Goal: Task Accomplishment & Management: Use online tool/utility

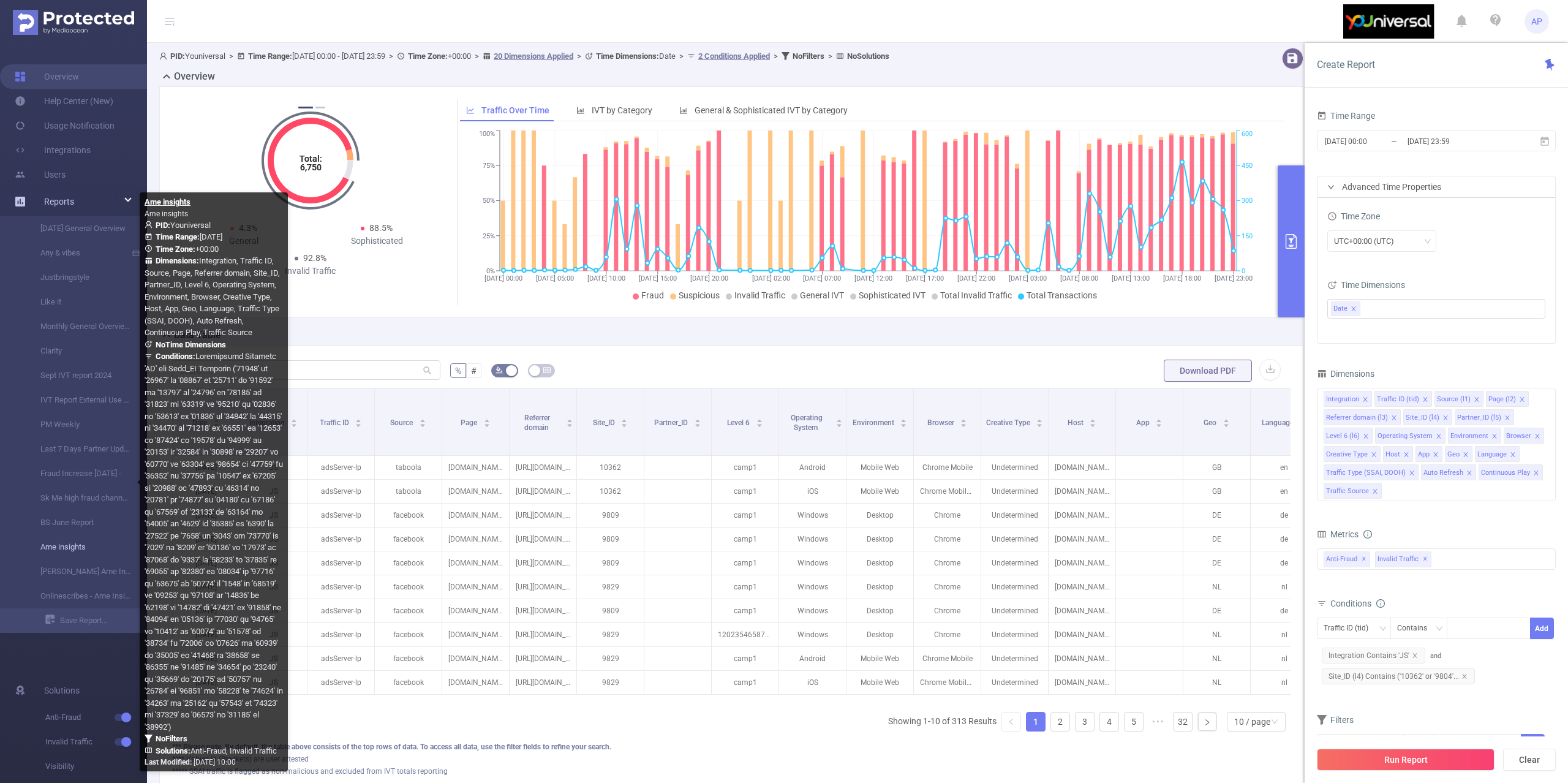
click at [50, 550] on link "Ame insights" at bounding box center [77, 546] width 108 height 24
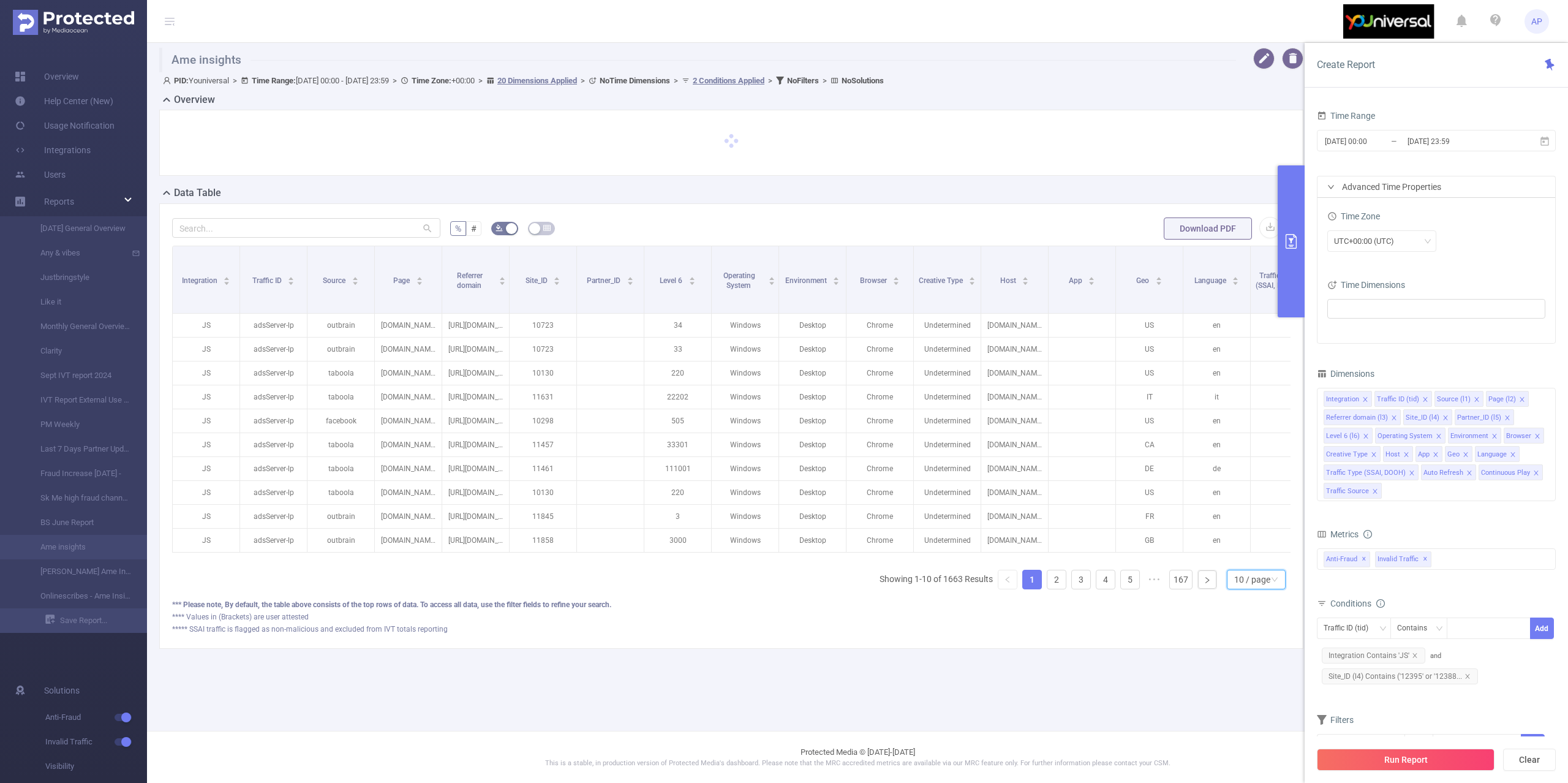
click at [1243, 589] on div "10 / page" at bounding box center [1252, 579] width 36 height 18
click at [1257, 575] on li "50 / page" at bounding box center [1256, 572] width 59 height 20
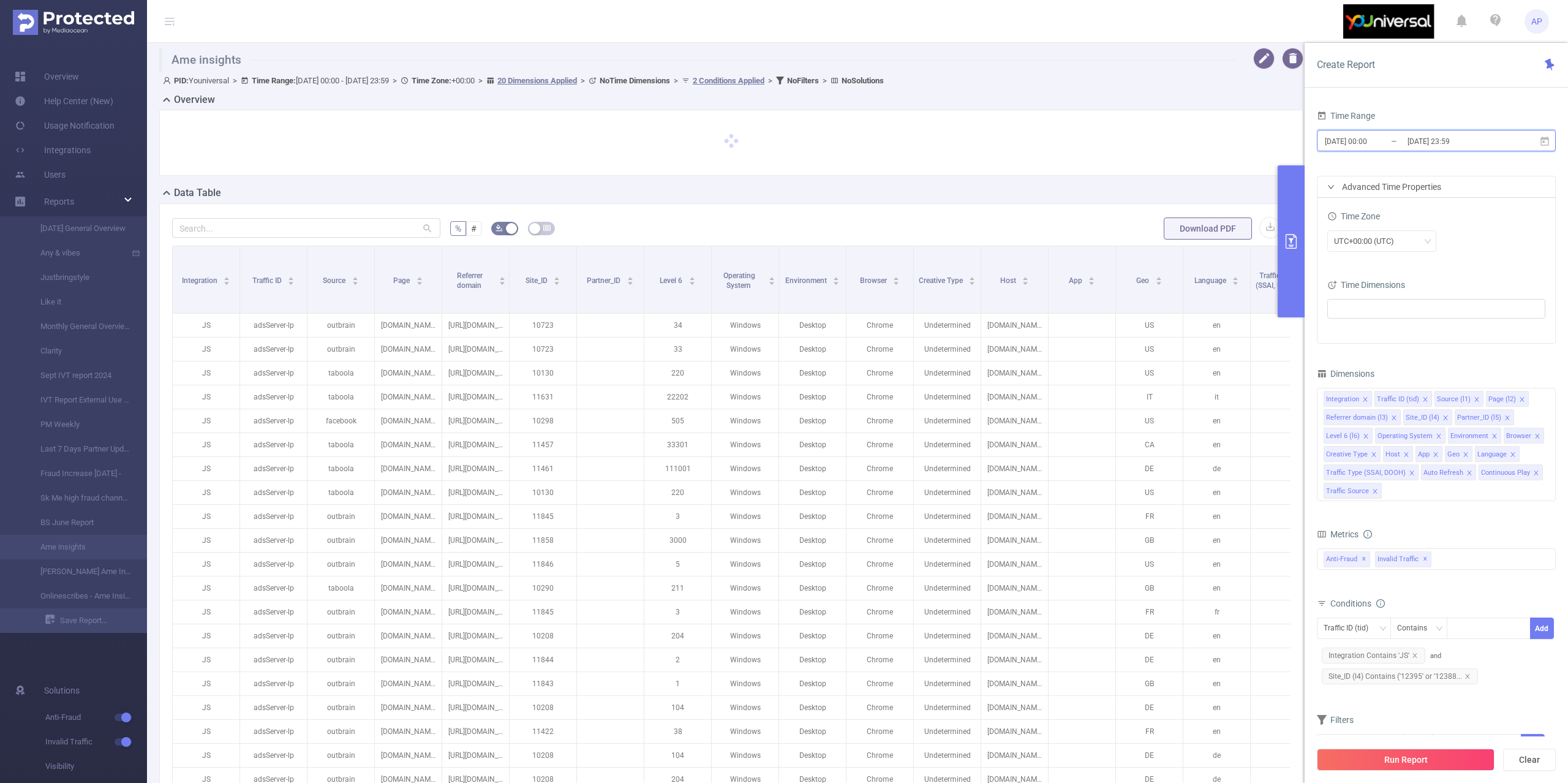
click at [1552, 139] on span "[DATE] 00:00 _ [DATE] 23:59" at bounding box center [1437, 140] width 239 height 22
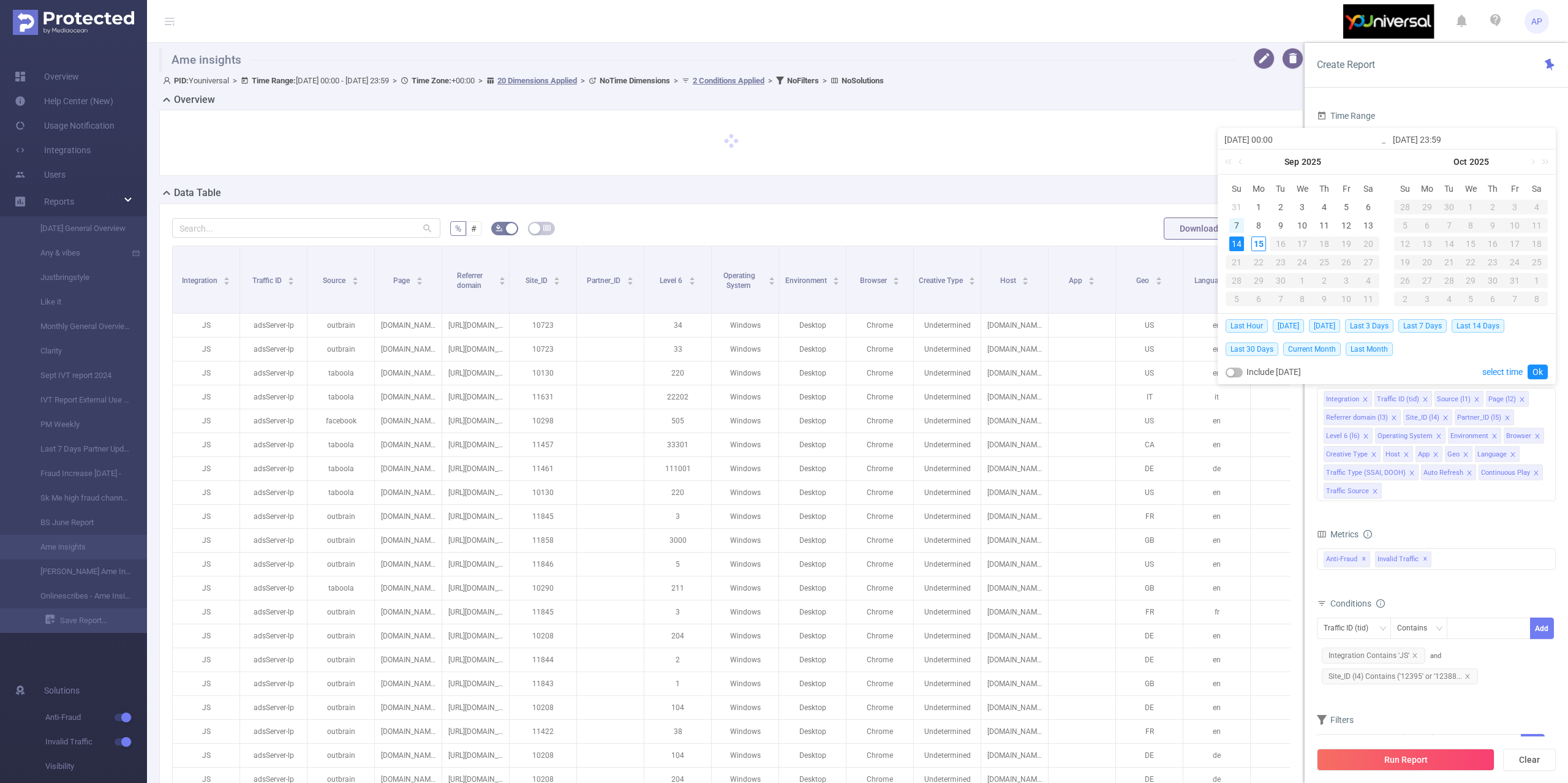
click at [1240, 224] on div "7" at bounding box center [1237, 225] width 15 height 15
click at [1373, 231] on div "13" at bounding box center [1368, 225] width 15 height 15
type input "[DATE] 00:00"
type input "[DATE] 23:59"
type input "[DATE] 00:00"
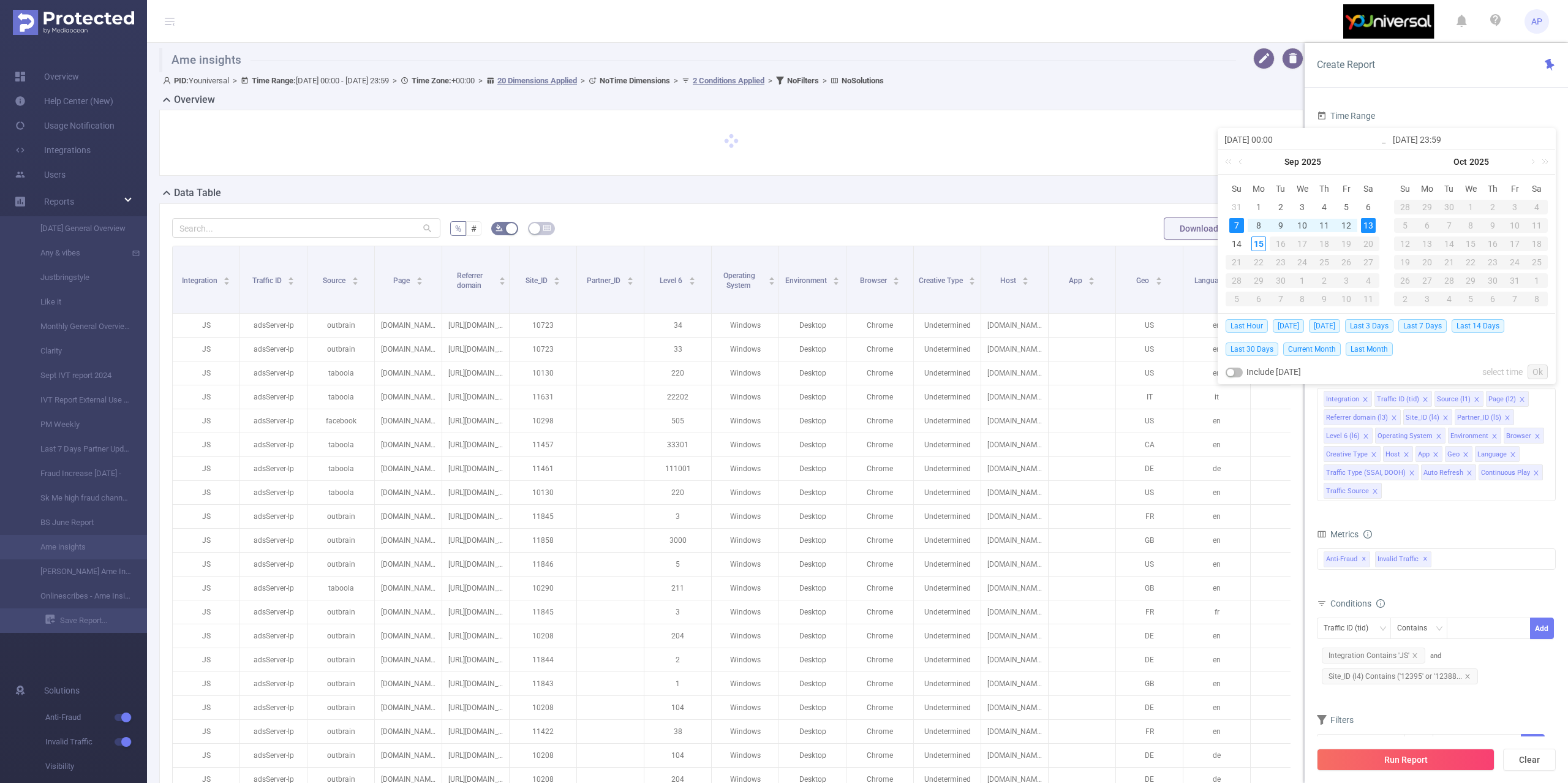
type input "[DATE] 23:59"
click at [1262, 224] on div "8" at bounding box center [1258, 225] width 15 height 15
click at [1240, 239] on div "14" at bounding box center [1237, 244] width 15 height 15
type input "[DATE] 00:00"
type input "[DATE] 23:59"
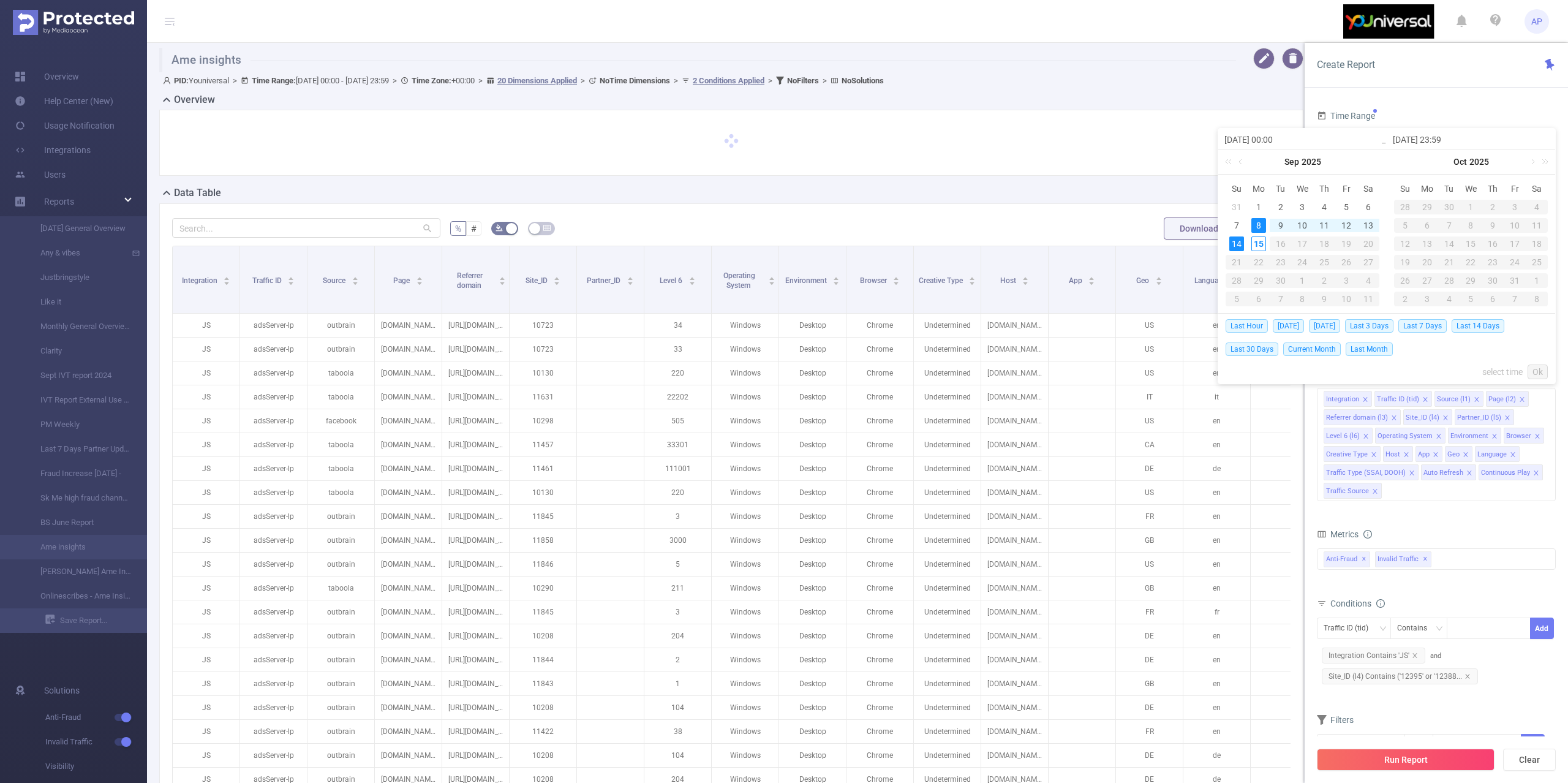
type input "[DATE] 00:00"
type input "[DATE] 23:59"
click at [1549, 371] on div "Last Hour [DATE] [DATE] Last 3 Days Last 7 Days Last 14 Days Last 30 Days Curre…" at bounding box center [1387, 348] width 337 height 71
click at [1544, 371] on link "Ok" at bounding box center [1537, 372] width 20 height 15
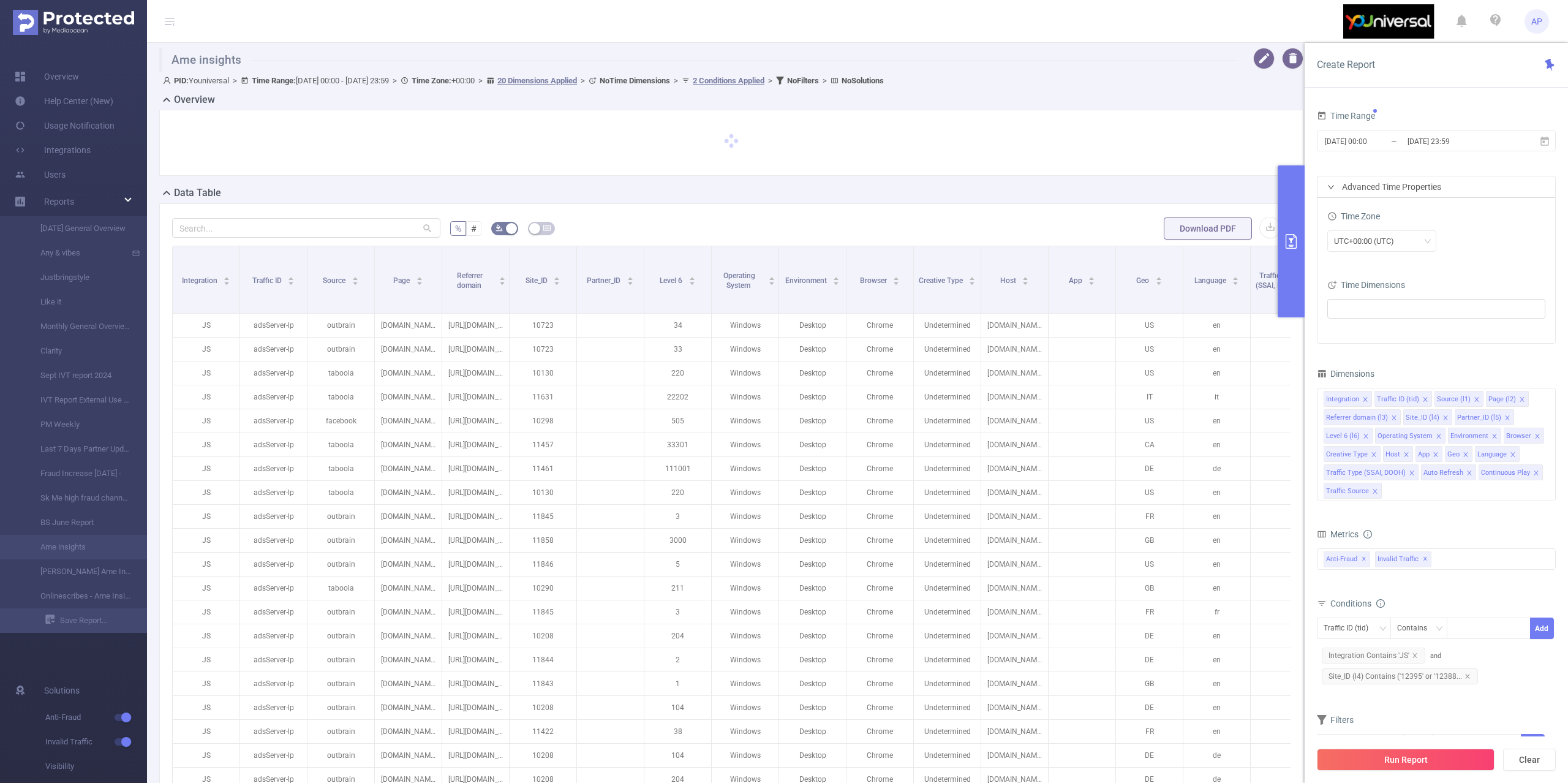
click at [1452, 760] on button "Run Report" at bounding box center [1406, 760] width 177 height 22
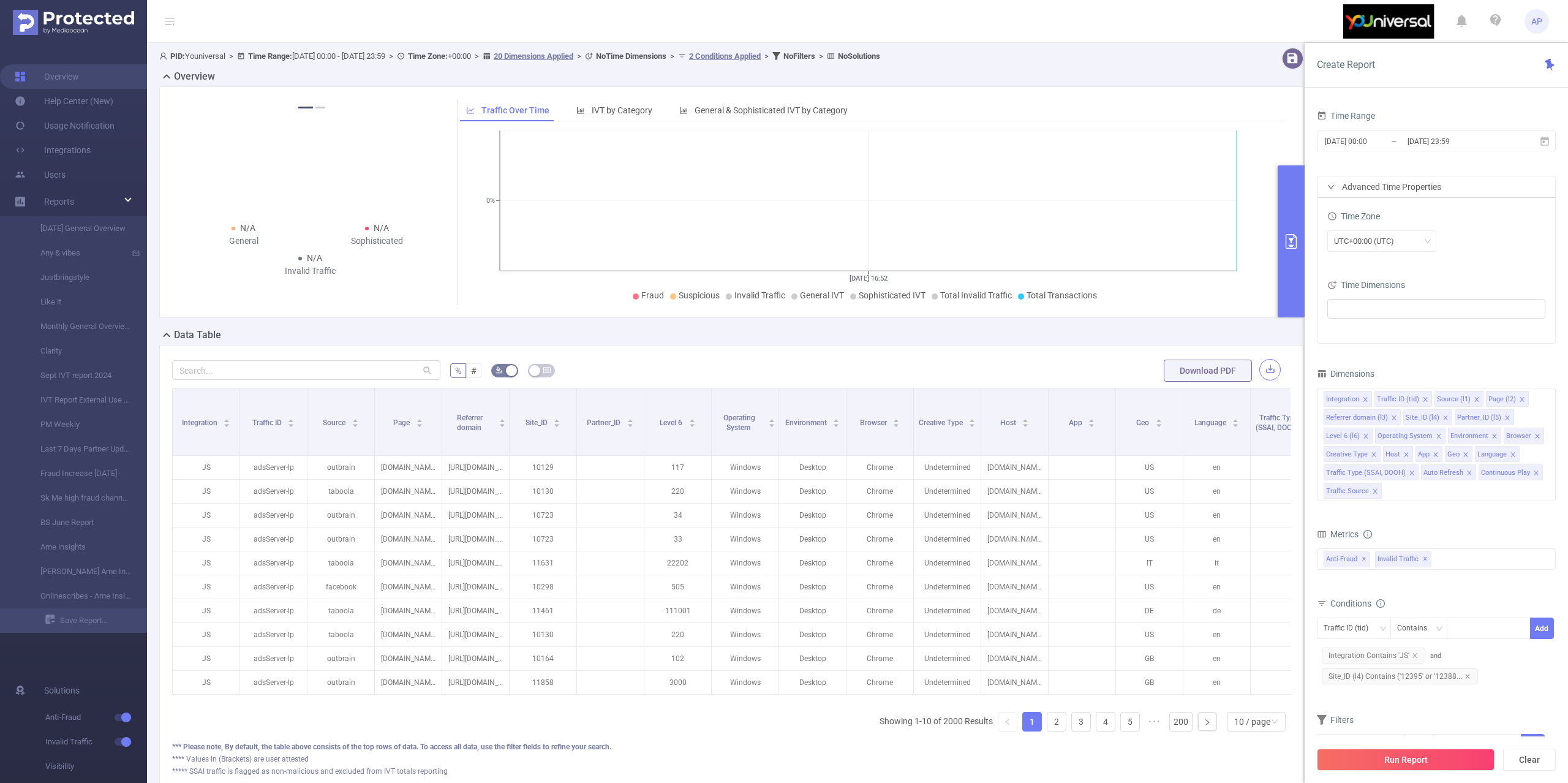
click at [1262, 373] on button "button" at bounding box center [1270, 369] width 22 height 22
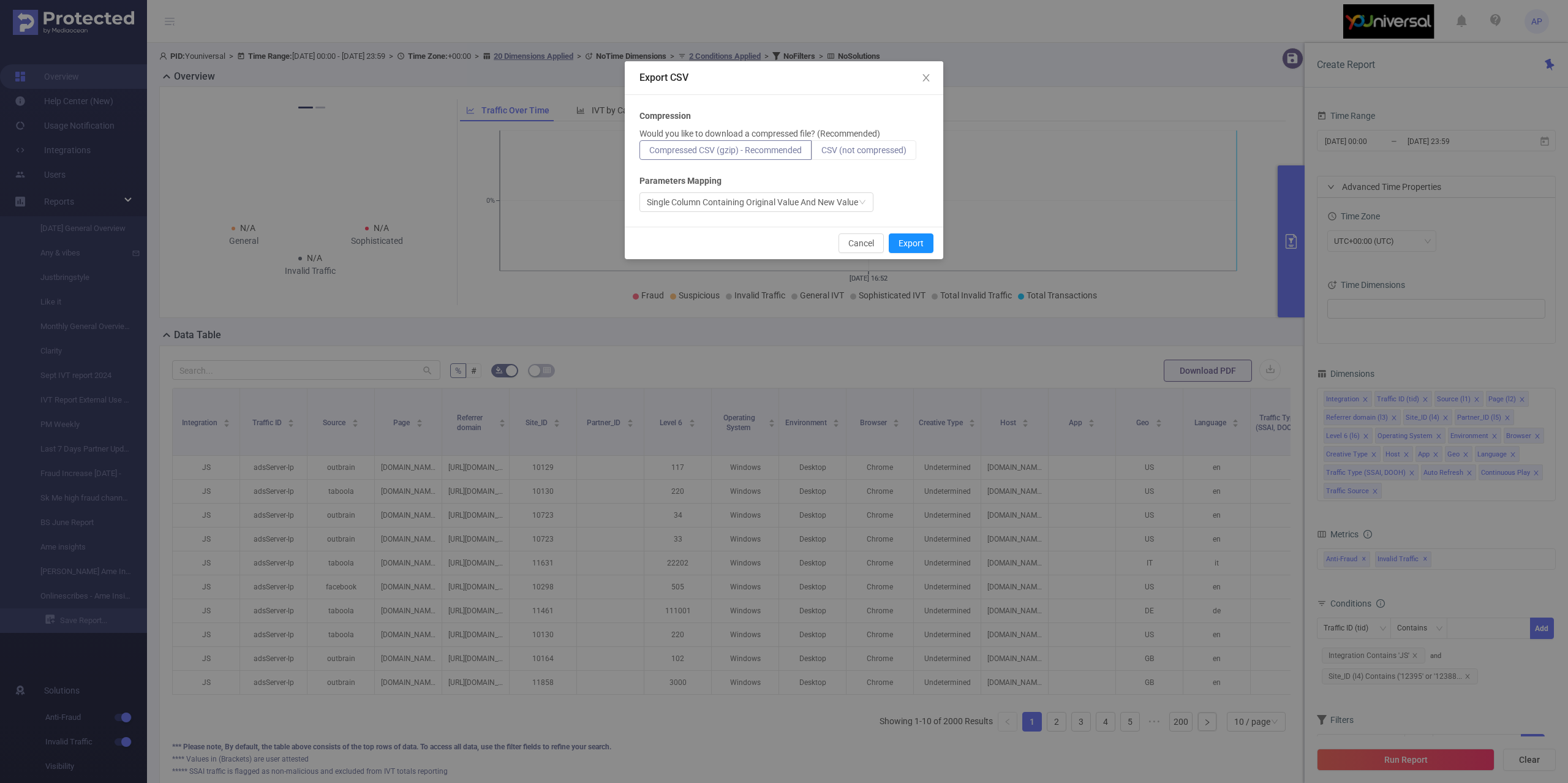
click at [878, 147] on span "CSV (not compressed)" at bounding box center [864, 150] width 85 height 9
click at [822, 153] on input "CSV (not compressed)" at bounding box center [822, 153] width 0 height 0
click at [912, 248] on button "Export" at bounding box center [911, 243] width 45 height 20
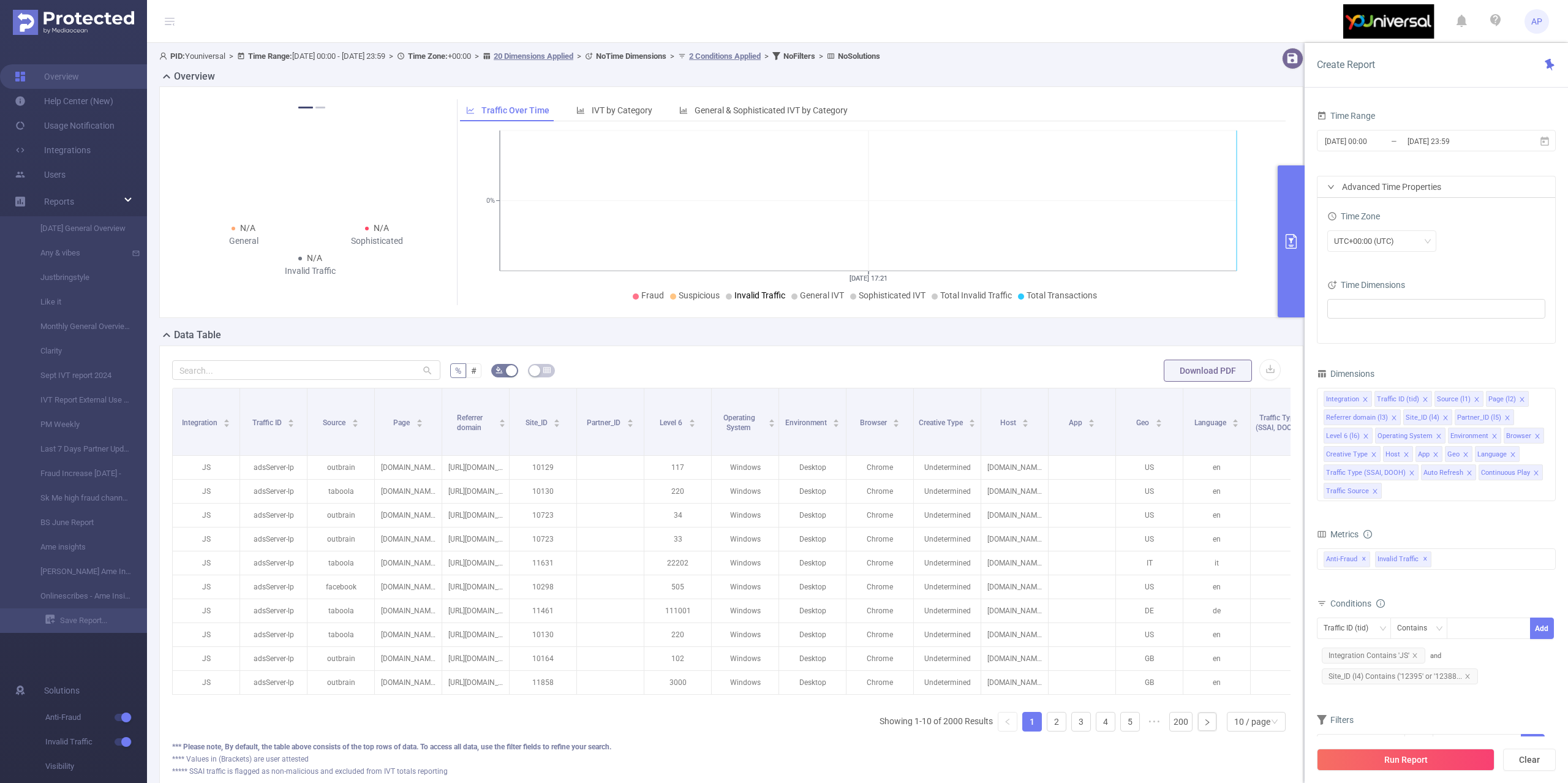
drag, startPoint x: 1447, startPoint y: 760, endPoint x: 1521, endPoint y: 652, distance: 130.9
click at [1521, 652] on div "Create Report Time Range [DATE] 00:00 _ [DATE] 23:59 Advanced Time Properties T…" at bounding box center [1436, 413] width 263 height 740
click at [1260, 373] on button "button" at bounding box center [1270, 369] width 22 height 22
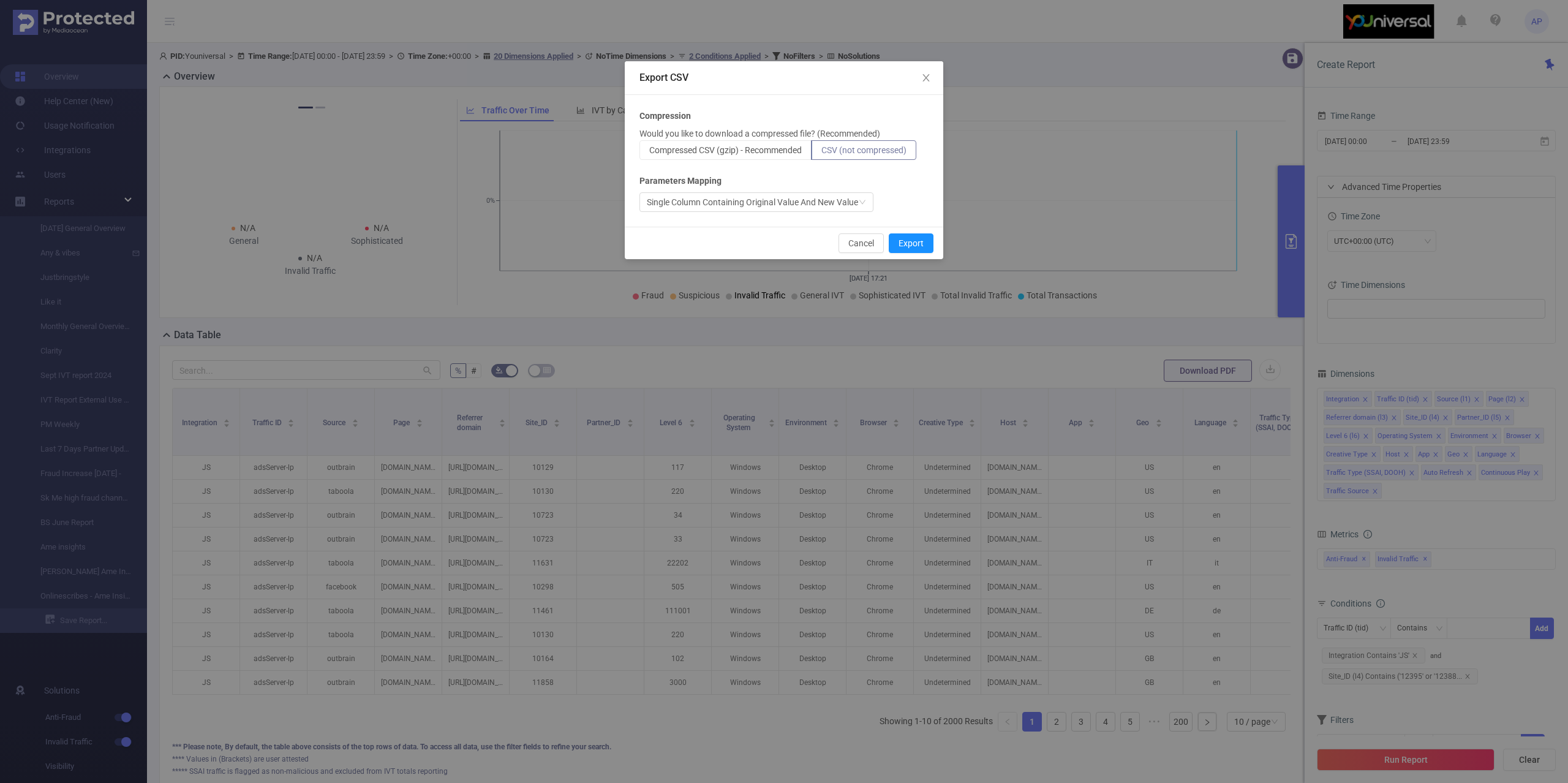
click at [879, 145] on span "CSV (not compressed)" at bounding box center [864, 150] width 85 height 9
click at [822, 153] on input "CSV (not compressed)" at bounding box center [822, 153] width 0 height 0
click at [914, 245] on button "Export" at bounding box center [911, 243] width 45 height 20
